Goal: Information Seeking & Learning: Learn about a topic

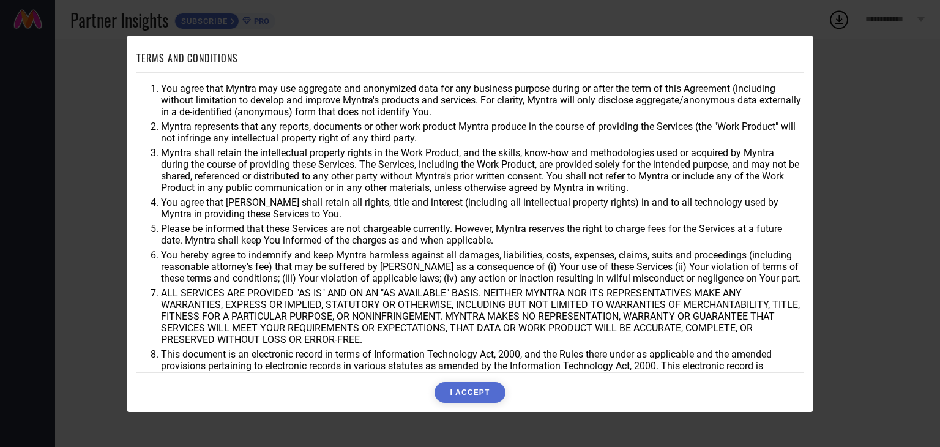
click at [832, 175] on div "TERMS AND CONDITIONS You agree that Myntra may use aggregate and anonymized dat…" at bounding box center [470, 223] width 940 height 447
click at [480, 393] on button "I ACCEPT" at bounding box center [469, 392] width 70 height 21
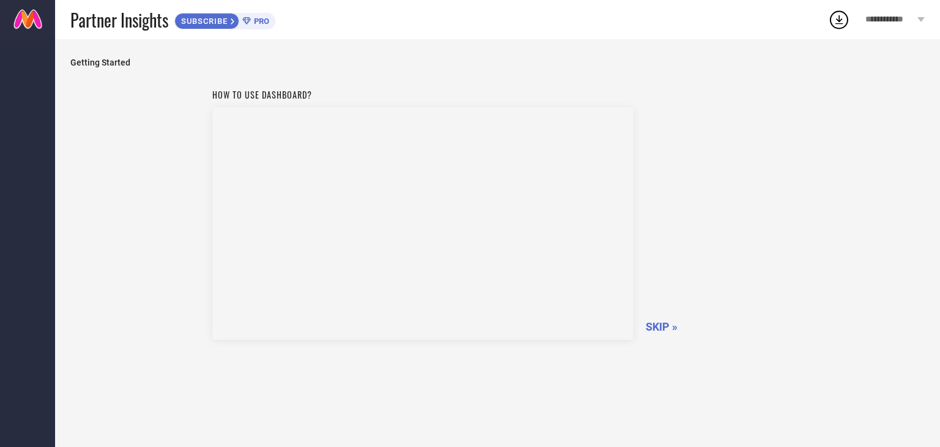
click at [663, 324] on span "SKIP »" at bounding box center [661, 326] width 32 height 13
